Goal: Browse casually

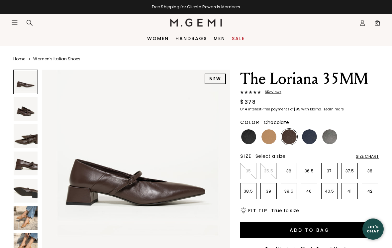
click at [268, 137] on img at bounding box center [268, 136] width 15 height 15
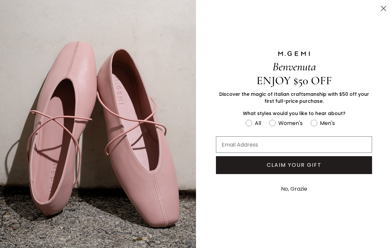
click at [382, 8] on circle "Close dialog" at bounding box center [383, 8] width 11 height 11
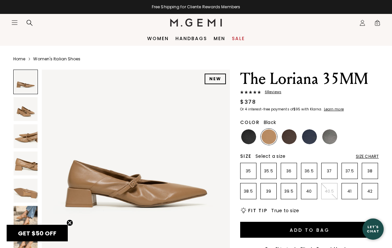
click at [249, 139] on img at bounding box center [248, 136] width 15 height 15
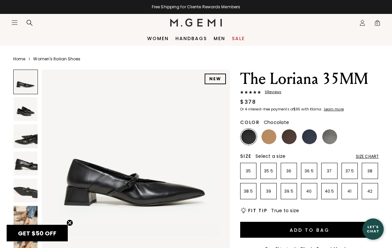
click at [286, 140] on img at bounding box center [288, 136] width 15 height 15
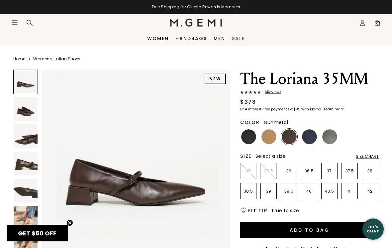
click at [328, 137] on img at bounding box center [329, 136] width 15 height 15
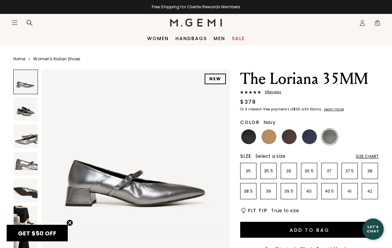
click at [307, 140] on img at bounding box center [309, 136] width 15 height 15
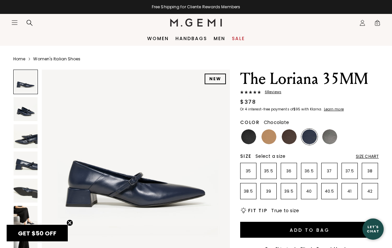
click at [289, 142] on img at bounding box center [288, 136] width 15 height 15
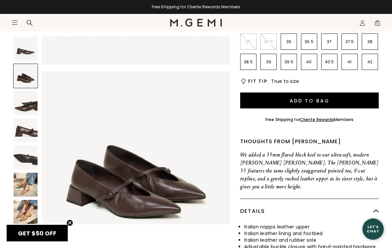
click at [37, 182] on img at bounding box center [26, 185] width 24 height 24
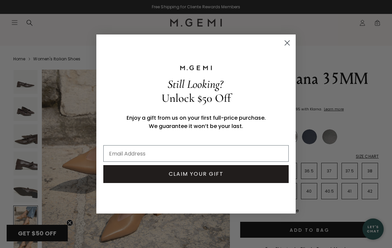
click at [285, 47] on circle "Close dialog" at bounding box center [286, 42] width 11 height 11
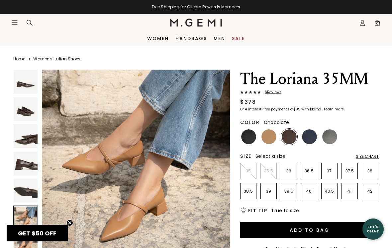
click at [238, 41] on link "Sale" at bounding box center [238, 38] width 13 height 5
